Goal: Information Seeking & Learning: Compare options

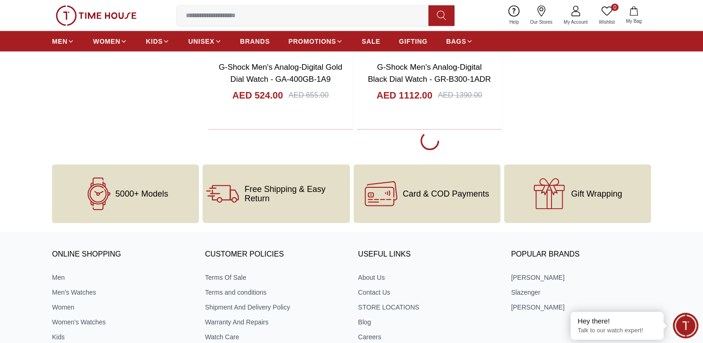
scroll to position [2230, 0]
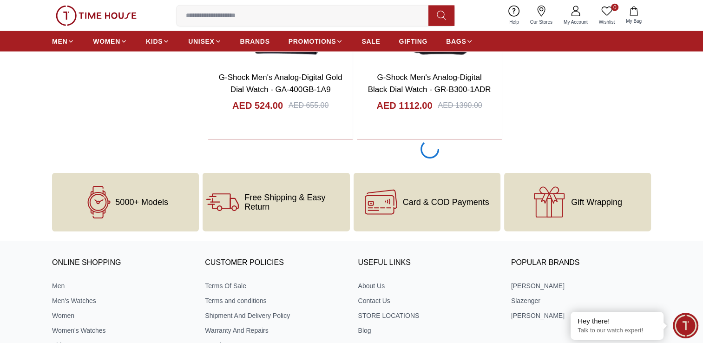
scroll to position [2211, 0]
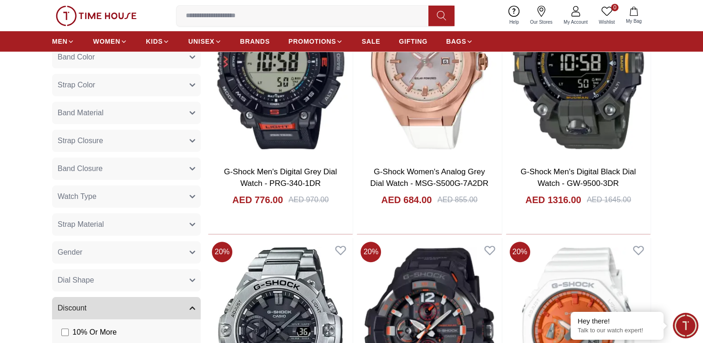
scroll to position [502, 0]
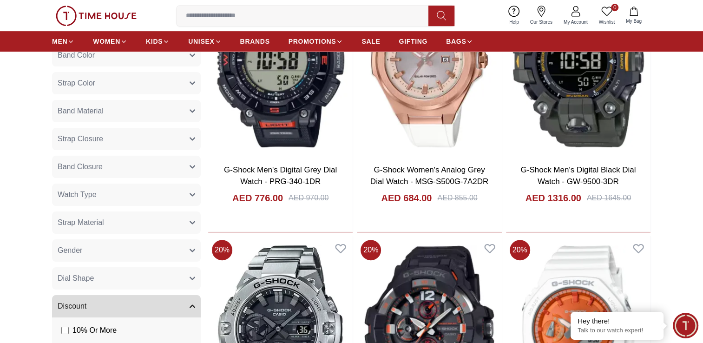
click at [191, 196] on icon "button" at bounding box center [193, 195] width 6 height 6
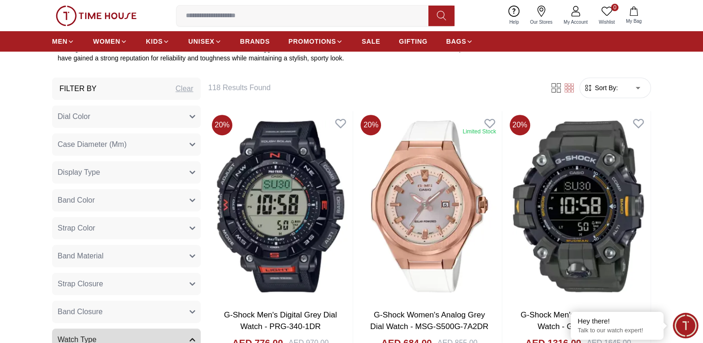
scroll to position [355, 0]
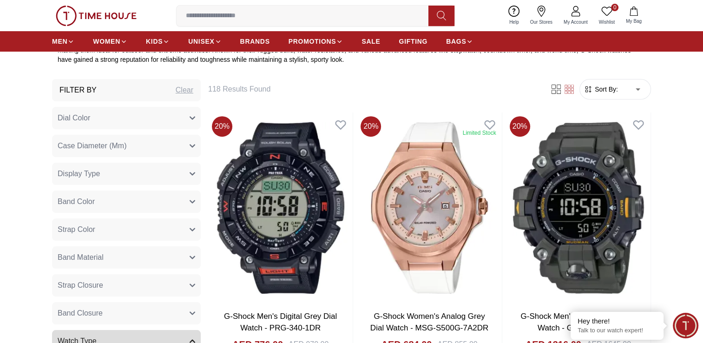
click at [195, 170] on button "Display Type" at bounding box center [126, 174] width 149 height 22
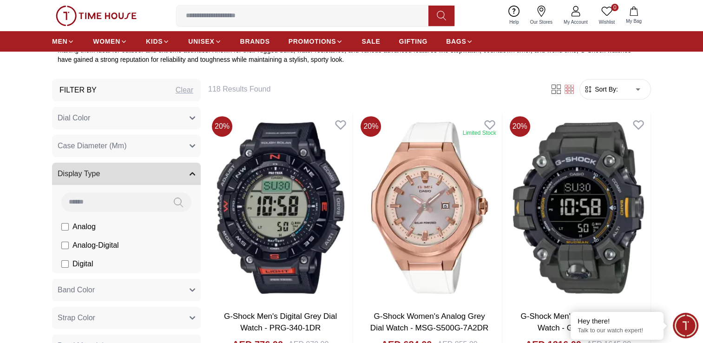
click at [0, 0] on li "Analog-Digital" at bounding box center [0, 0] width 0 height 0
click at [0, 0] on span "Analog-Digital" at bounding box center [0, 0] width 0 height 0
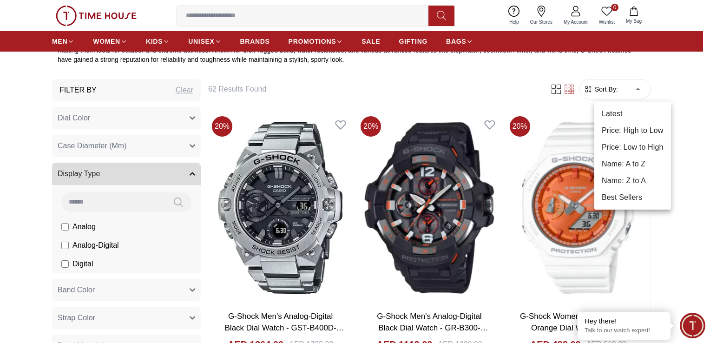
click at [628, 130] on li "Price: High to Low" at bounding box center [632, 130] width 77 height 17
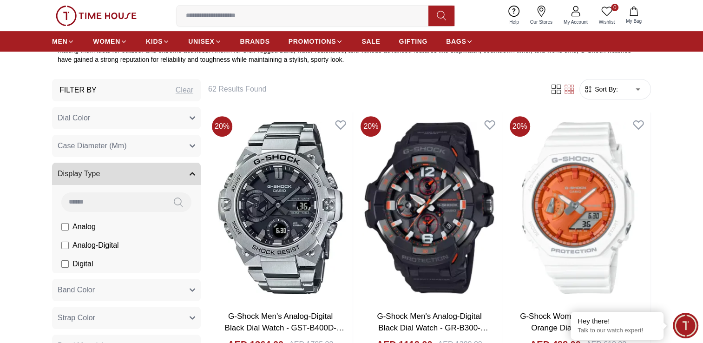
type input "*"
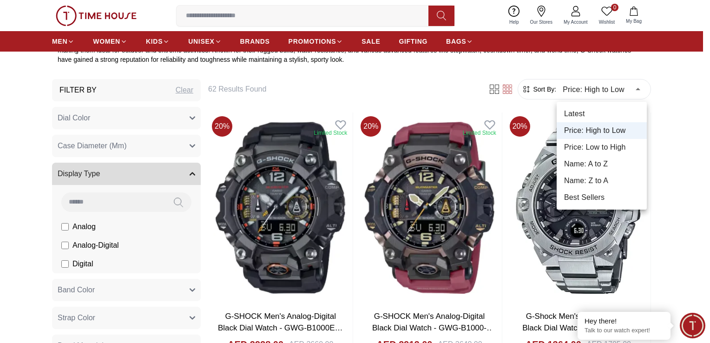
click at [671, 133] on div at bounding box center [355, 171] width 710 height 343
click at [698, 151] on div at bounding box center [355, 171] width 710 height 343
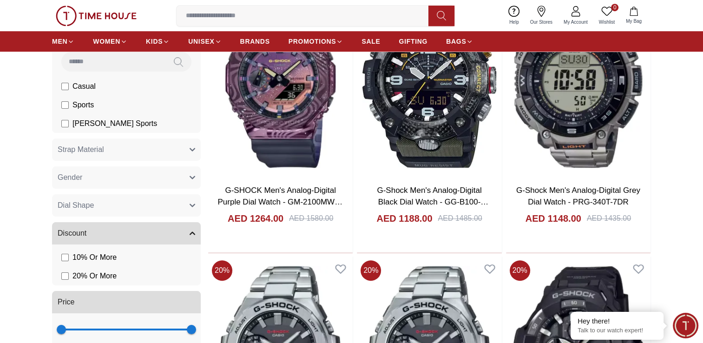
scroll to position [714, 0]
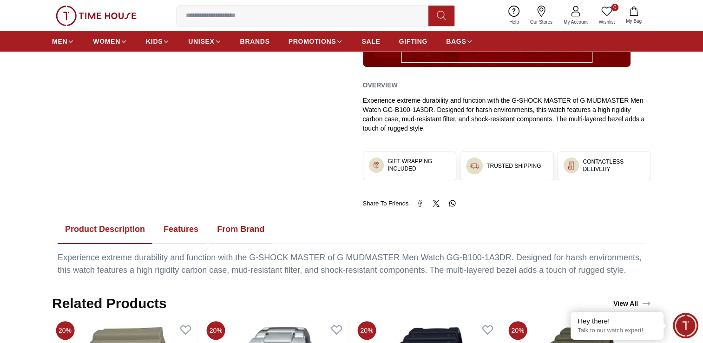
scroll to position [342, 0]
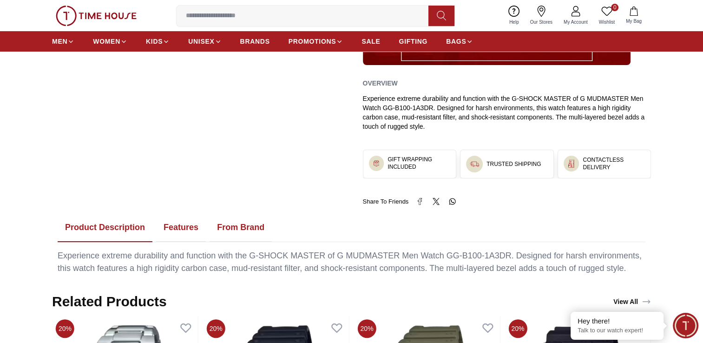
click at [193, 222] on button "Features" at bounding box center [181, 227] width 50 height 29
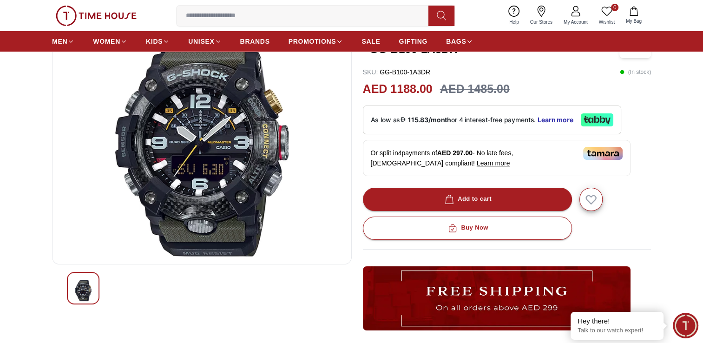
scroll to position [63, 0]
